Goal: Task Accomplishment & Management: Complete application form

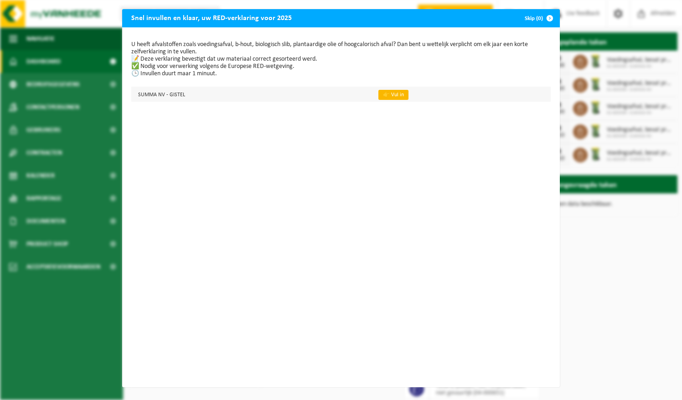
click at [382, 94] on link "👉 Vul in" at bounding box center [394, 95] width 30 height 10
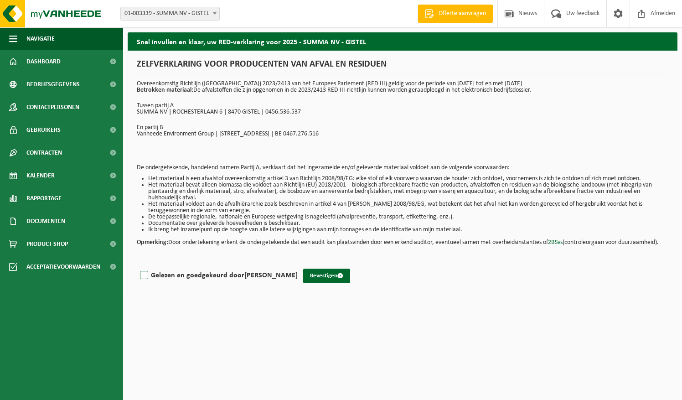
click at [142, 281] on label "Gelezen en goedgekeurd door Rik Muylle" at bounding box center [218, 276] width 160 height 14
click at [298, 264] on input "Gelezen en goedgekeurd door Rik Muylle" at bounding box center [298, 264] width 0 height 0
checkbox input "true"
click at [305, 283] on button "Bevestigen" at bounding box center [326, 276] width 47 height 15
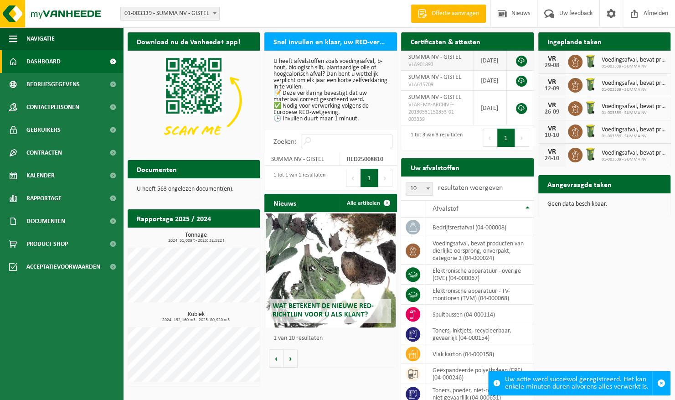
click at [521, 61] on link at bounding box center [521, 61] width 11 height 11
